Goal: Task Accomplishment & Management: Use online tool/utility

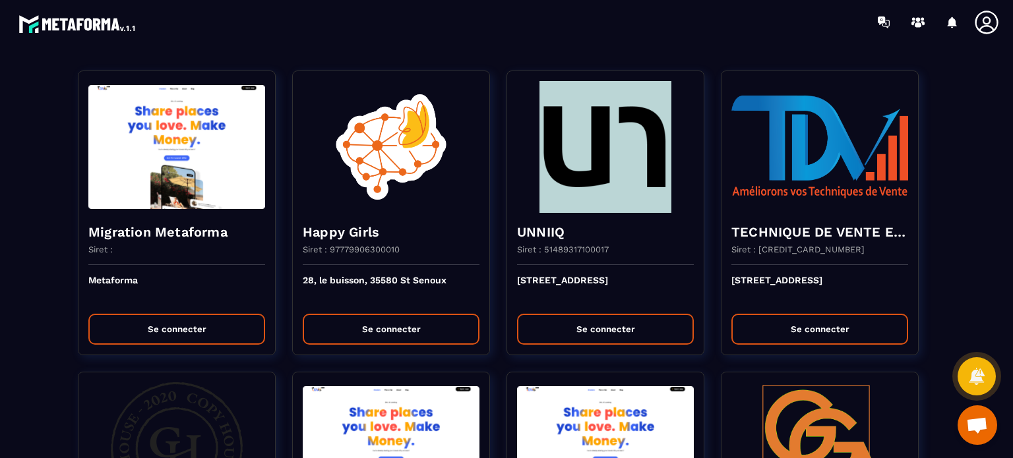
scroll to position [2730, 0]
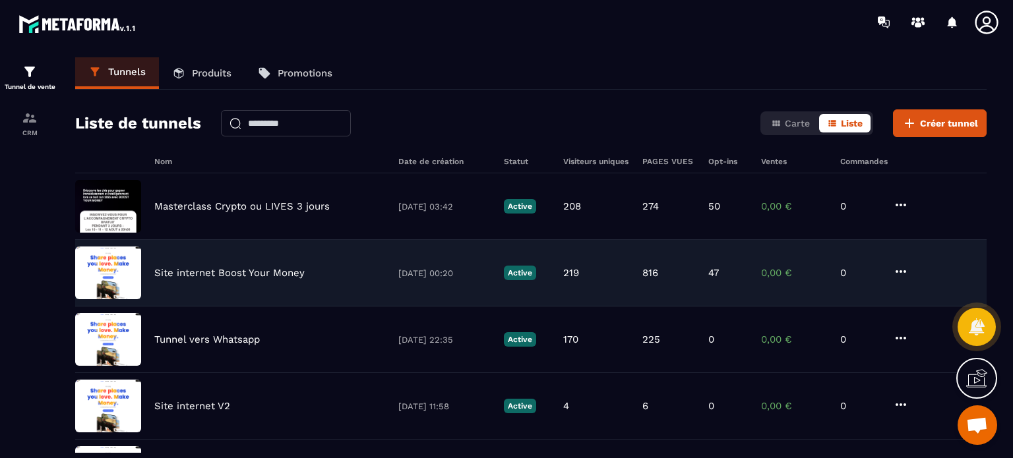
click at [196, 272] on p "Site internet Boost Your Money" at bounding box center [229, 273] width 150 height 12
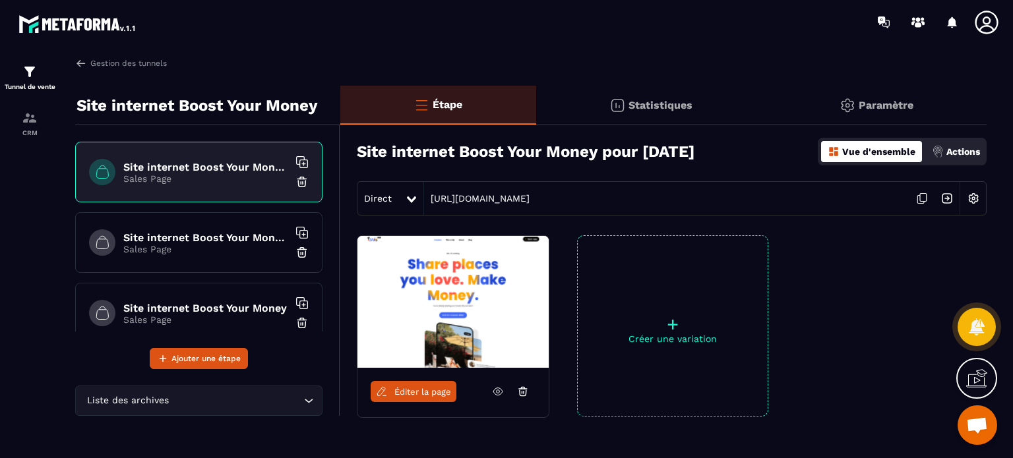
click at [177, 179] on p "Sales Page" at bounding box center [205, 178] width 165 height 11
click at [529, 197] on link "https://www.boost-your-money.com/landing3" at bounding box center [476, 198] width 105 height 11
click at [417, 393] on span "Éditer la page" at bounding box center [422, 392] width 57 height 10
